Goal: Browse casually

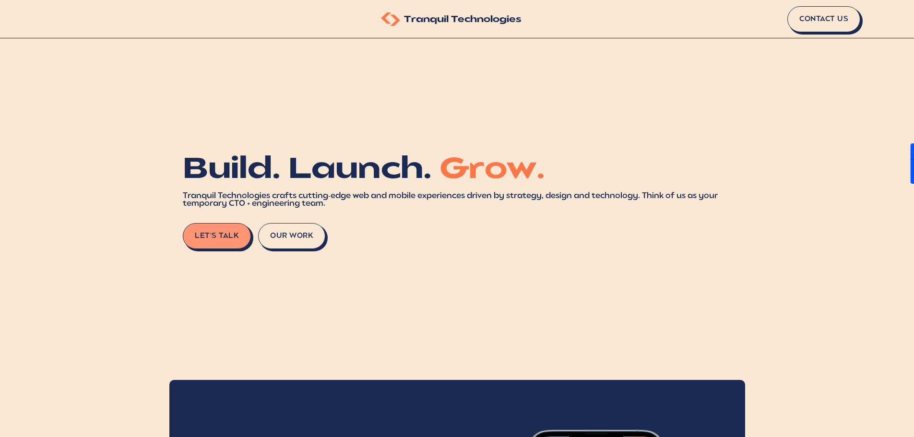
click at [392, 161] on h1 "Build. Launch. Grow." at bounding box center [457, 170] width 548 height 29
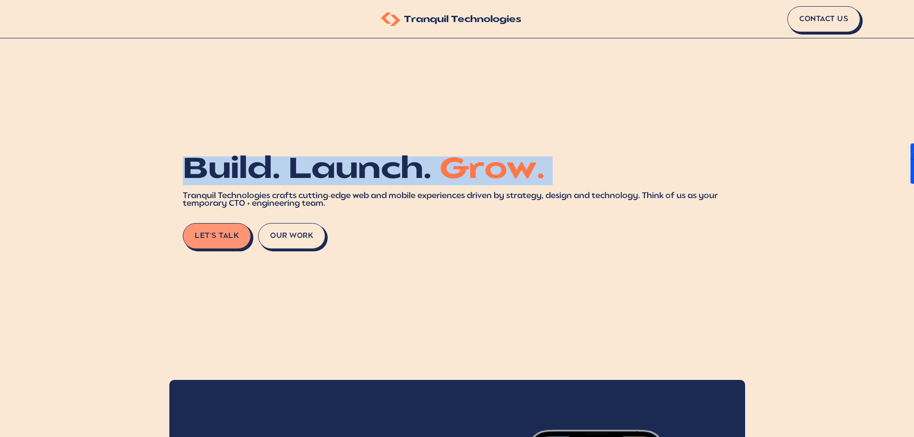
click at [392, 161] on h1 "Build. Launch. Grow." at bounding box center [457, 170] width 548 height 29
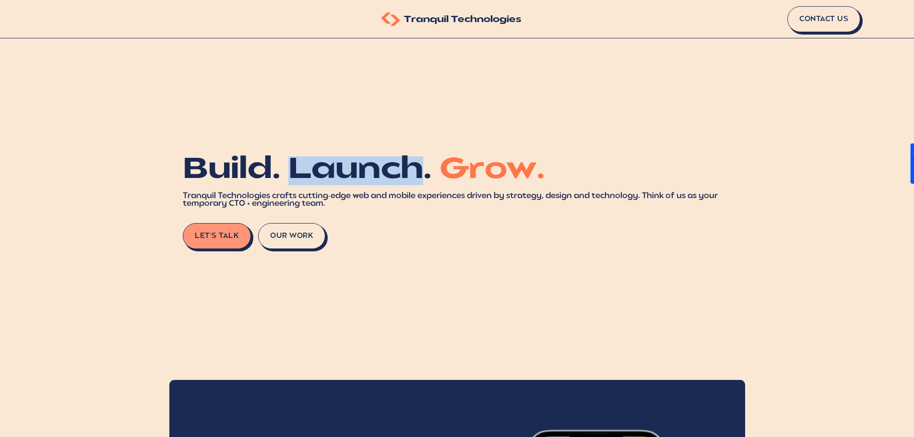
click at [392, 161] on h1 "Build. Launch. Grow." at bounding box center [457, 170] width 548 height 29
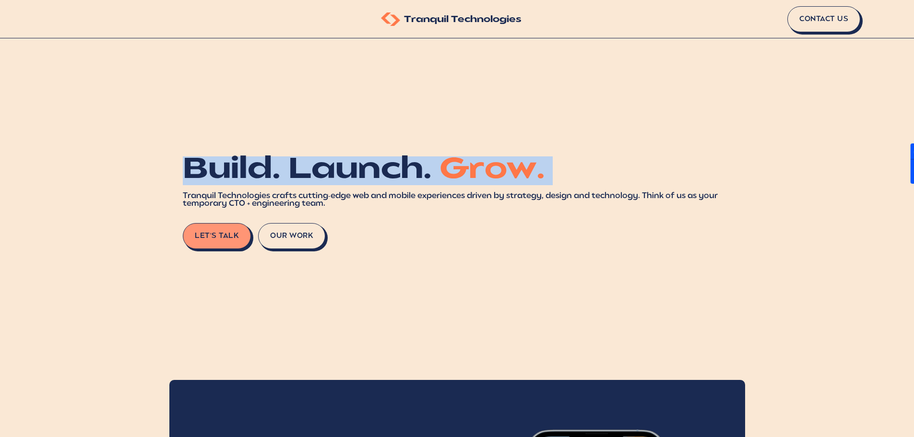
click at [392, 161] on h1 "Build. Launch. Grow." at bounding box center [457, 170] width 548 height 29
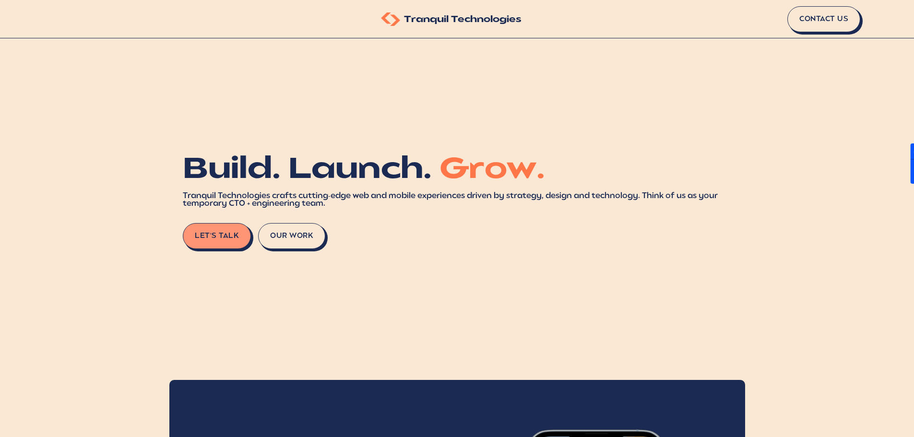
click at [392, 161] on h1 "Build. Launch. Grow." at bounding box center [457, 170] width 548 height 29
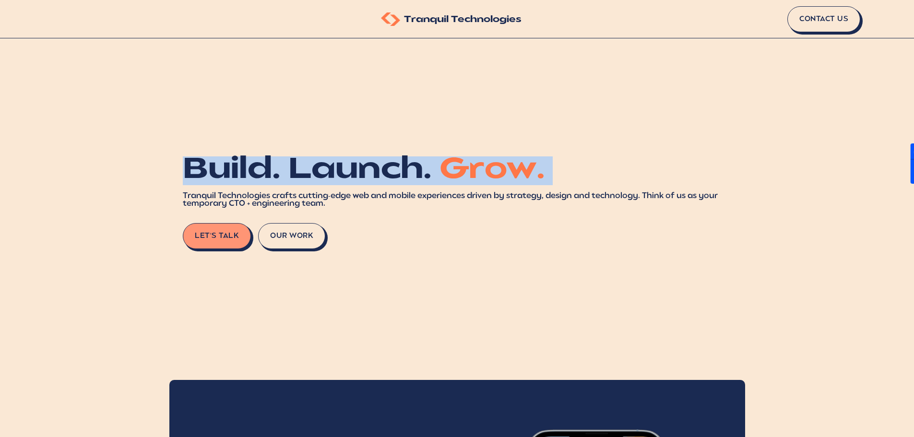
click at [392, 161] on h1 "Build. Launch. Grow." at bounding box center [457, 170] width 548 height 29
click at [285, 166] on h1 "Build. Launch. Grow." at bounding box center [457, 170] width 548 height 29
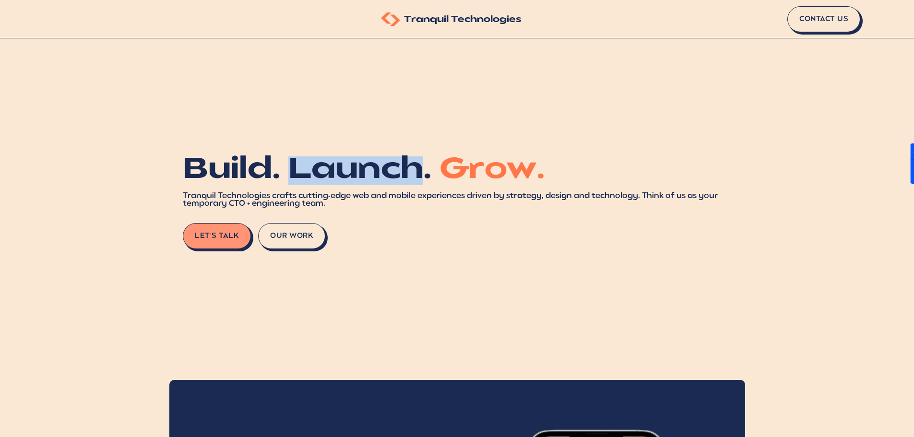
click at [285, 166] on h1 "Build. Launch. Grow." at bounding box center [457, 170] width 548 height 29
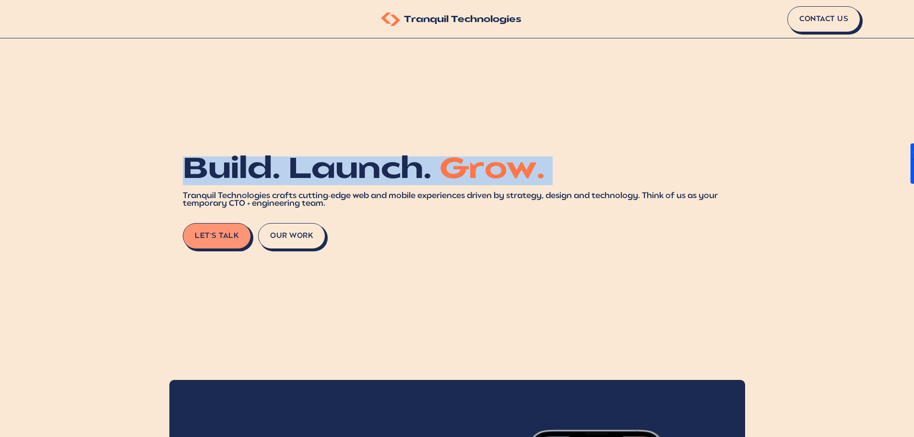
click at [285, 166] on h1 "Build. Launch. Grow." at bounding box center [457, 170] width 548 height 29
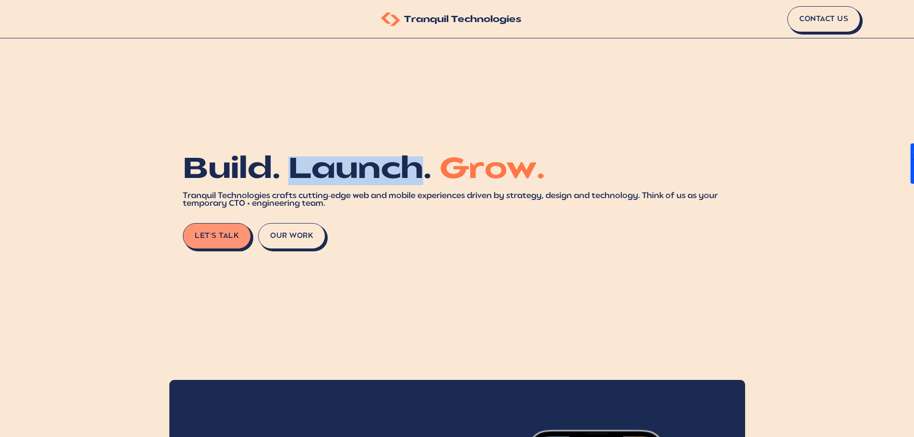
click at [285, 166] on h1 "Build. Launch. Grow." at bounding box center [457, 170] width 548 height 29
click at [289, 166] on h1 "Build. Launch. Grow." at bounding box center [457, 170] width 548 height 29
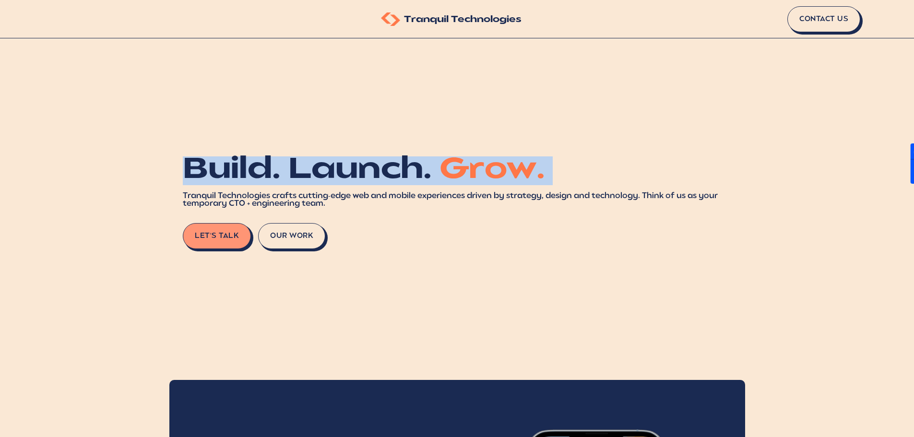
click at [289, 166] on h1 "Build. Launch. Grow." at bounding box center [457, 170] width 548 height 29
click at [258, 175] on h1 "Build. Launch. Grow." at bounding box center [457, 170] width 548 height 29
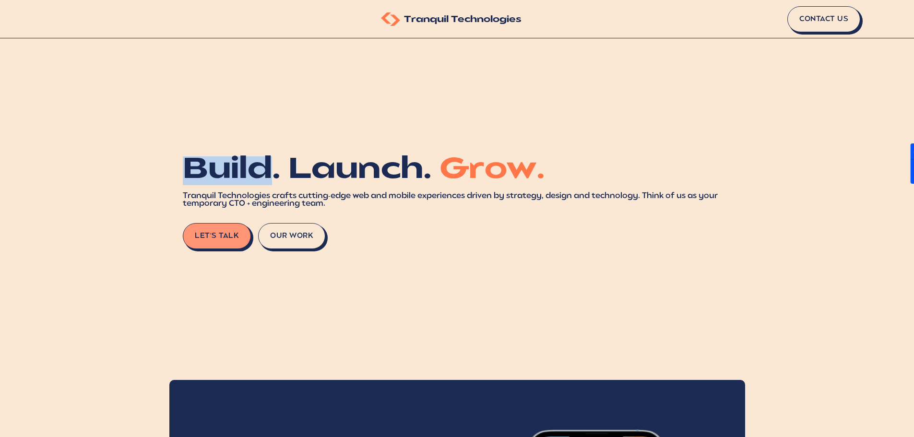
click at [258, 175] on h1 "Build. Launch. Grow." at bounding box center [457, 170] width 548 height 29
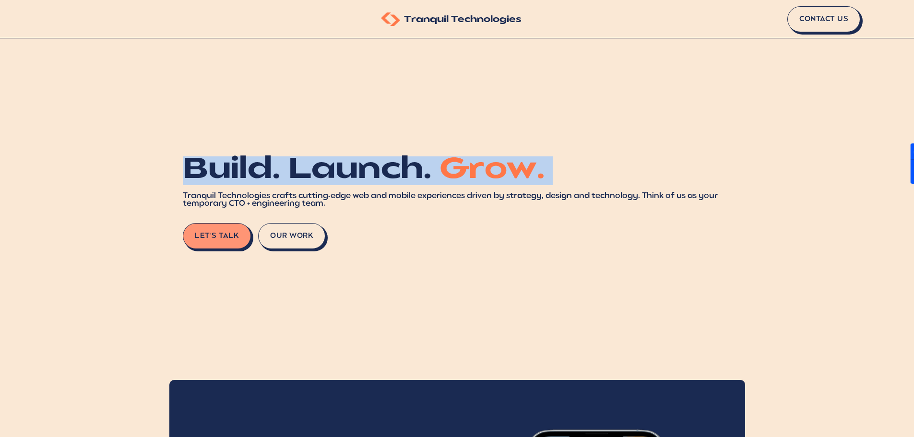
click at [258, 175] on h1 "Build. Launch. Grow." at bounding box center [457, 170] width 548 height 29
click at [305, 177] on h1 "Build. Launch. Grow." at bounding box center [457, 170] width 548 height 29
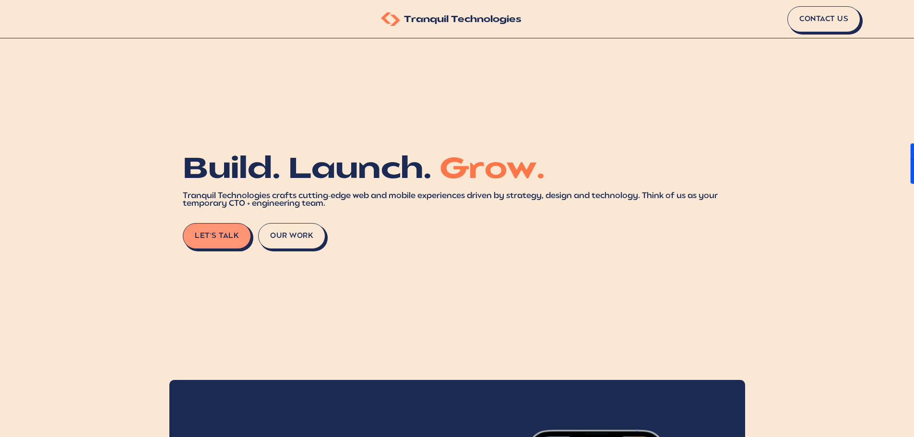
click at [487, 173] on span "Grow." at bounding box center [492, 170] width 106 height 29
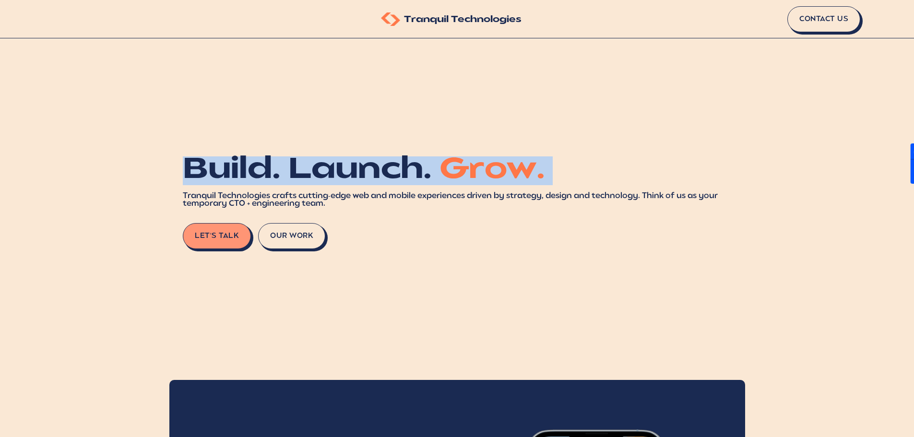
click at [487, 173] on span "Grow." at bounding box center [492, 170] width 106 height 29
